Goal: Check status

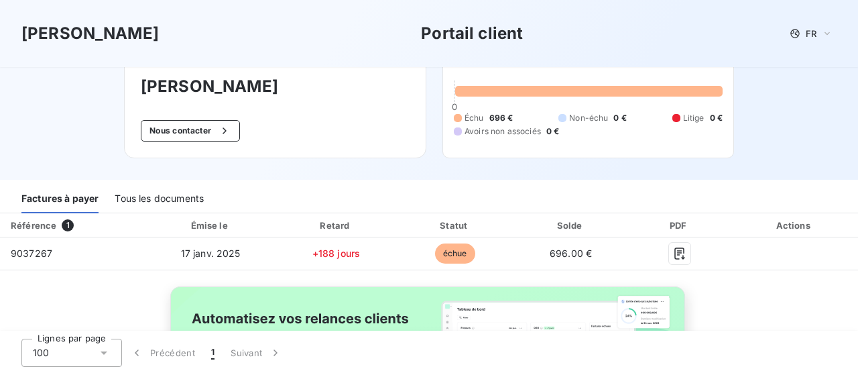
scroll to position [66, 0]
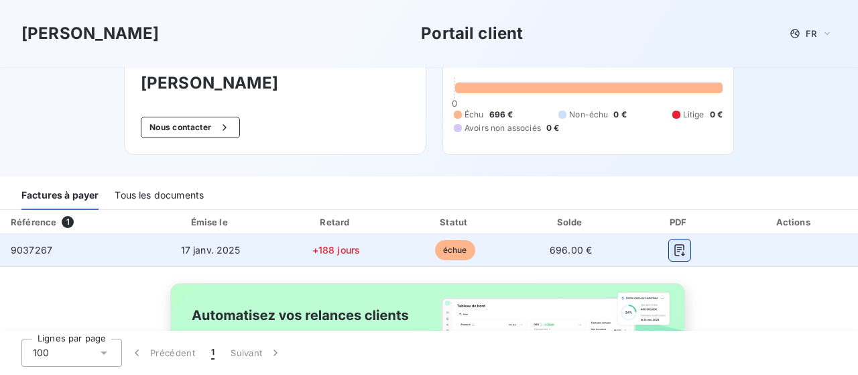
click at [676, 253] on icon "button" at bounding box center [679, 249] width 13 height 13
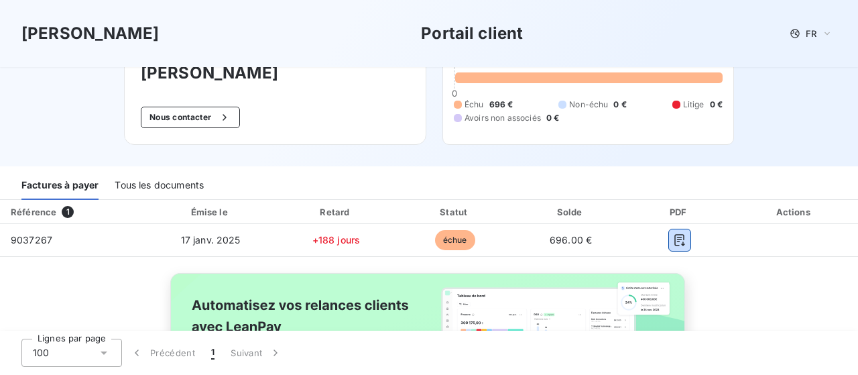
scroll to position [80, 0]
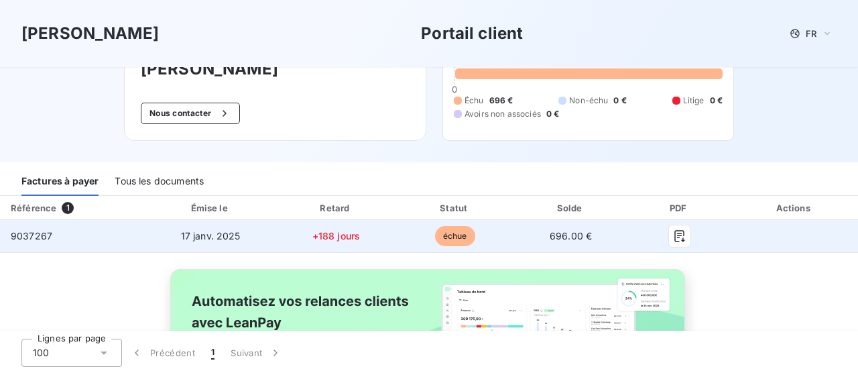
click at [794, 243] on td at bounding box center [794, 236] width 127 height 32
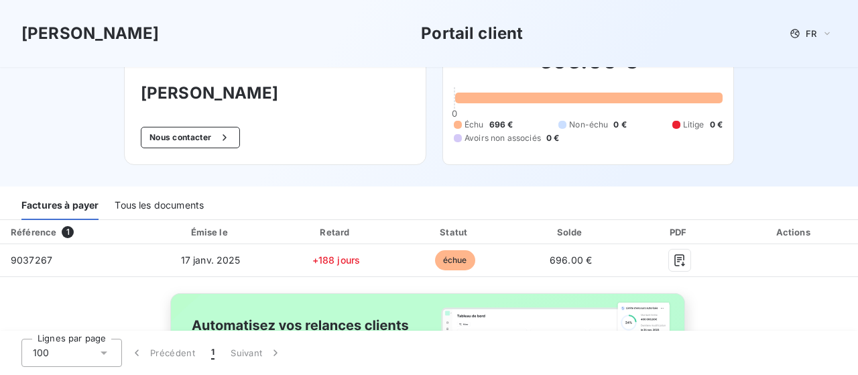
scroll to position [0, 0]
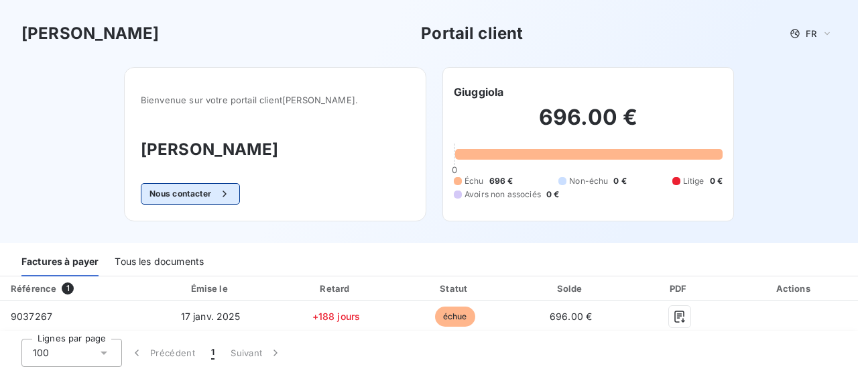
click at [231, 189] on icon "button" at bounding box center [224, 193] width 13 height 13
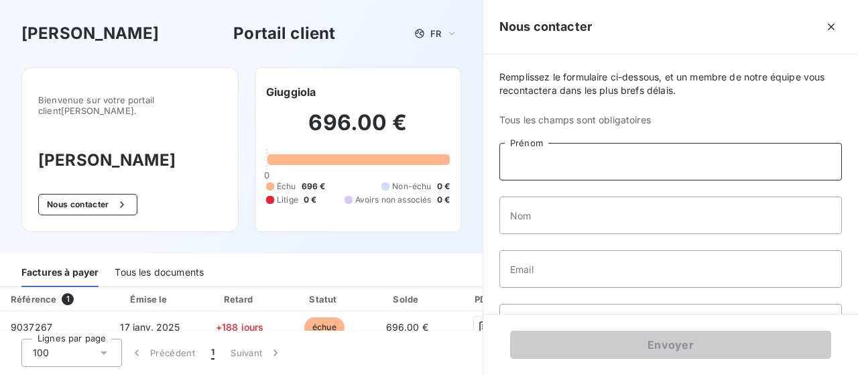
click at [554, 156] on input "Prénom" at bounding box center [670, 162] width 343 height 38
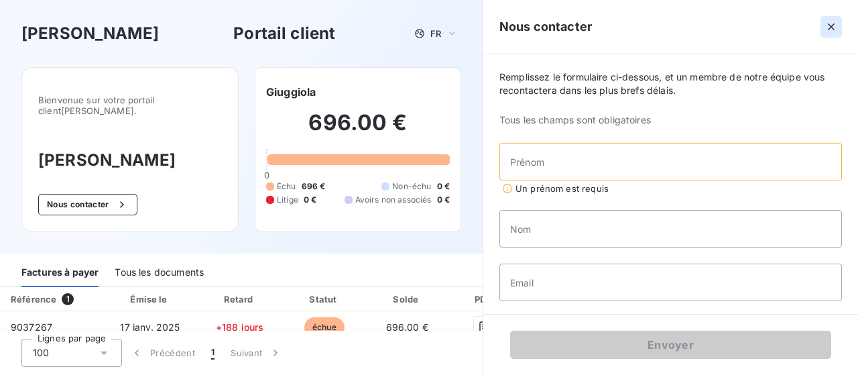
click at [836, 27] on icon "button" at bounding box center [831, 26] width 13 height 13
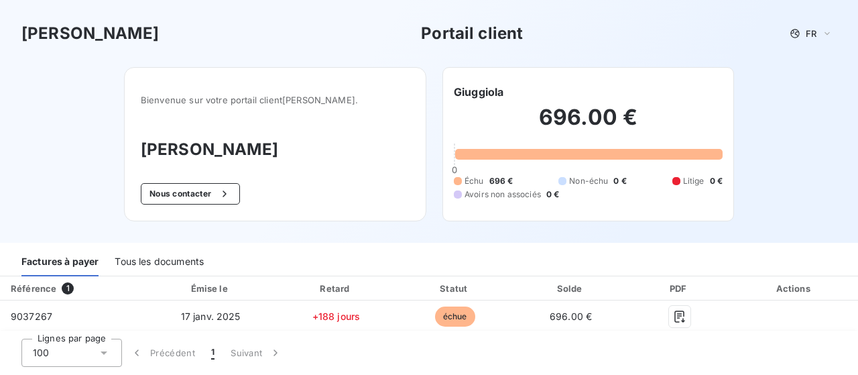
click at [583, 120] on h2 "696.00 €" at bounding box center [588, 124] width 269 height 40
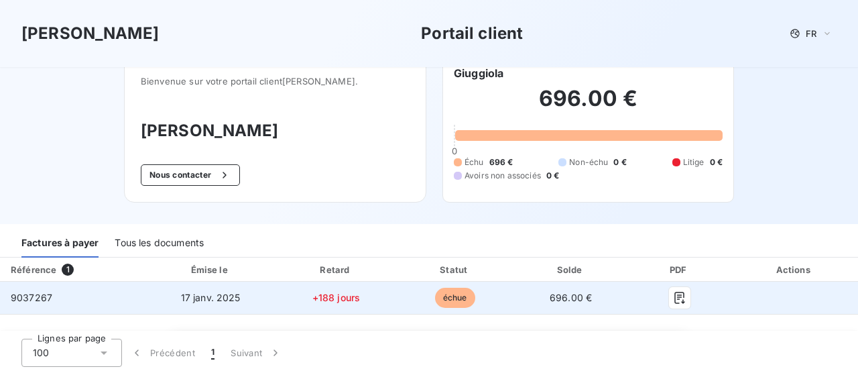
scroll to position [23, 0]
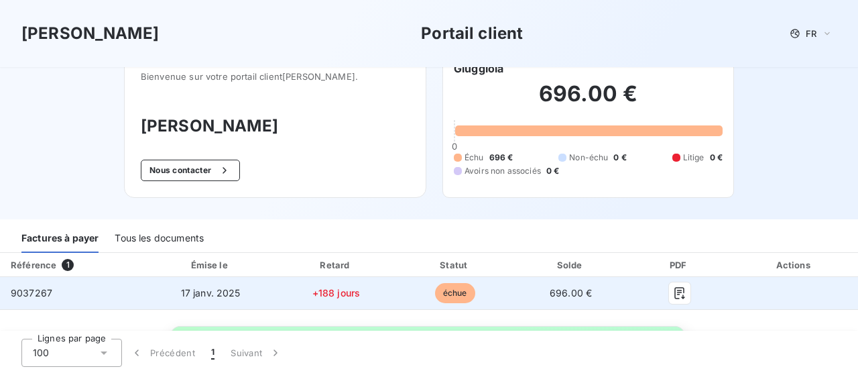
click at [781, 294] on td at bounding box center [794, 293] width 127 height 32
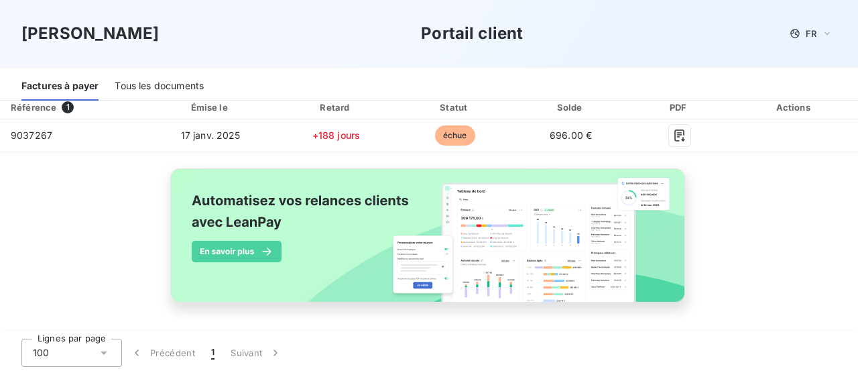
scroll to position [0, 0]
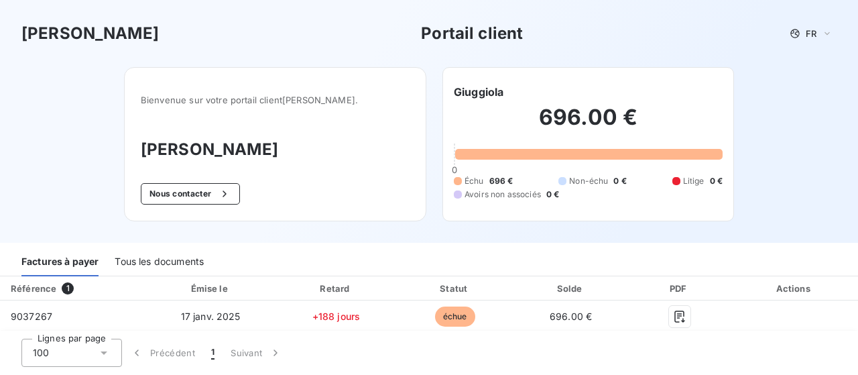
click at [162, 259] on div "Tous les documents" at bounding box center [159, 262] width 89 height 28
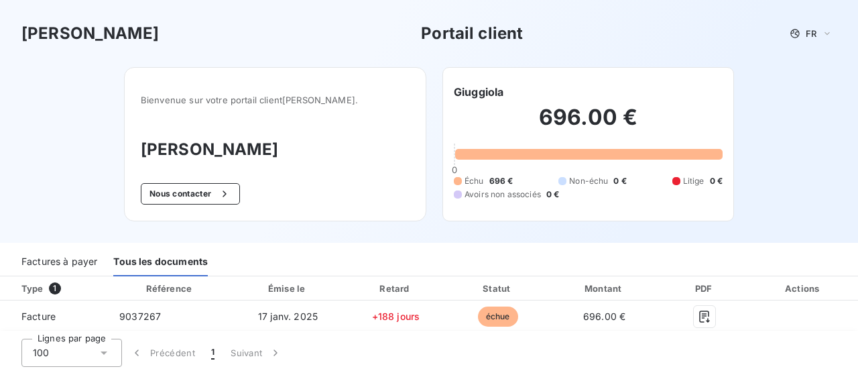
click at [83, 255] on div "Factures à payer" at bounding box center [59, 262] width 76 height 28
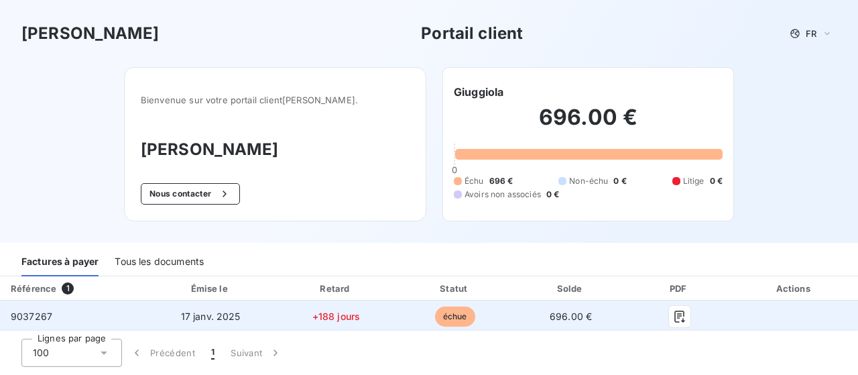
click at [568, 312] on span "696.00 €" at bounding box center [571, 315] width 42 height 11
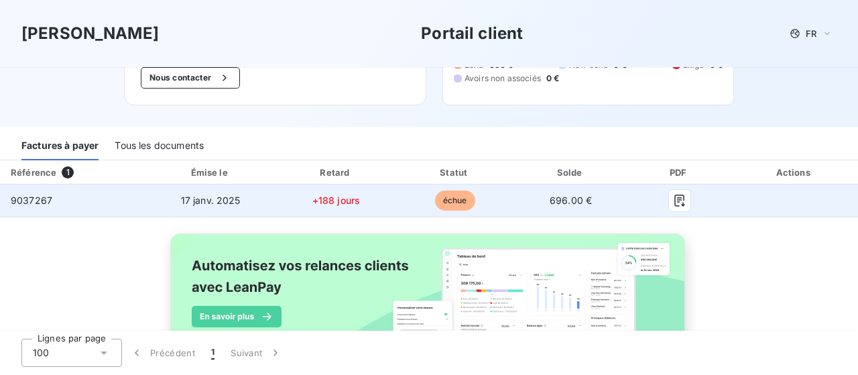
scroll to position [181, 0]
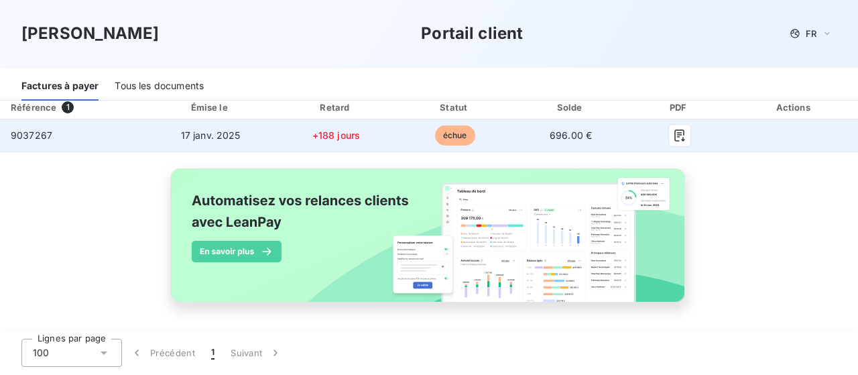
click at [505, 136] on td "échue" at bounding box center [454, 135] width 117 height 32
